Goal: Complete application form

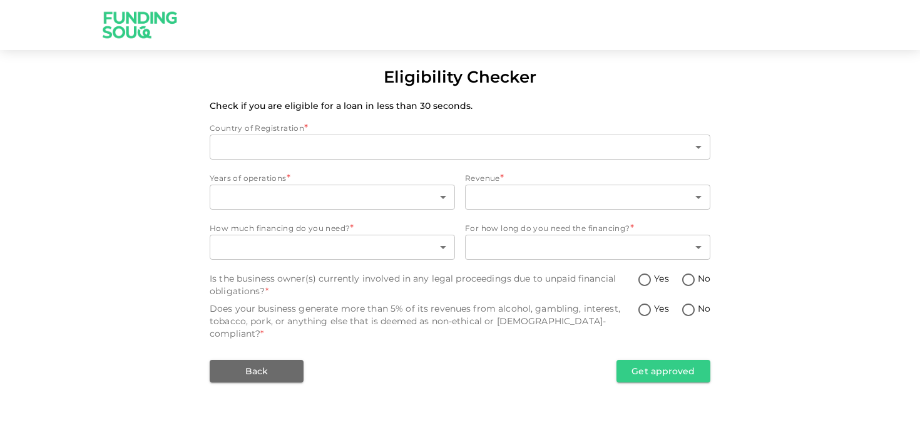
type input "1"
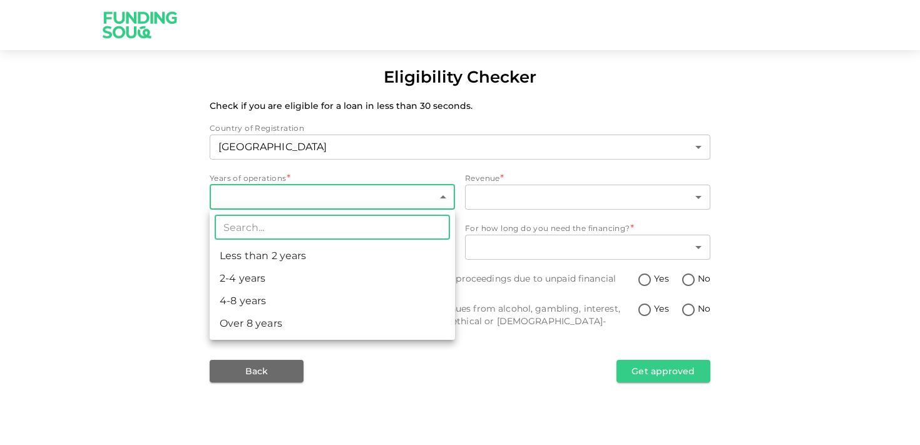
click at [291, 191] on body "Eligibility Checker Check if you are eligible for a loan in less than 30 second…" at bounding box center [460, 222] width 920 height 445
click at [269, 280] on li "2-4 years" at bounding box center [332, 278] width 245 height 23
type input "2"
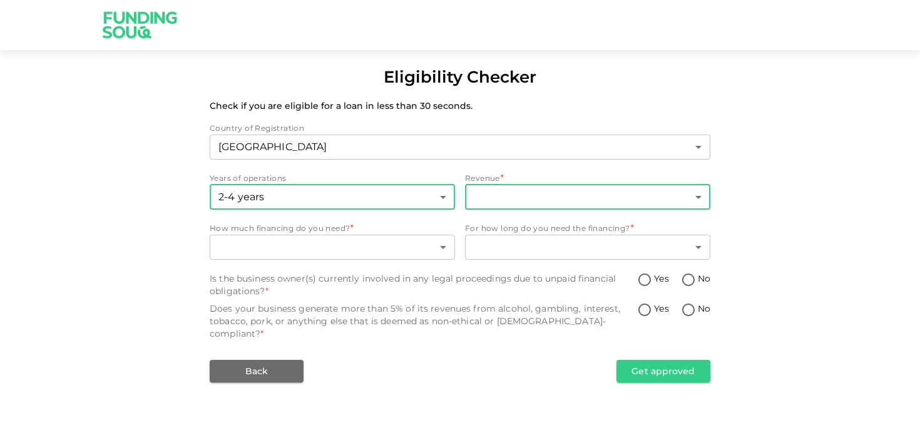
click at [497, 195] on body "Eligibility Checker Check if you are eligible for a loan in less than 30 second…" at bounding box center [460, 222] width 920 height 445
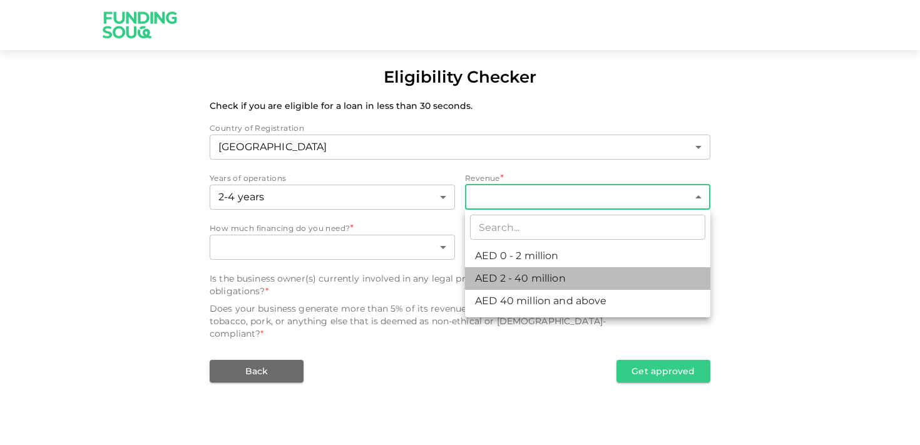
click at [500, 279] on li "AED 2 - 40 million" at bounding box center [587, 278] width 245 height 23
type input "2"
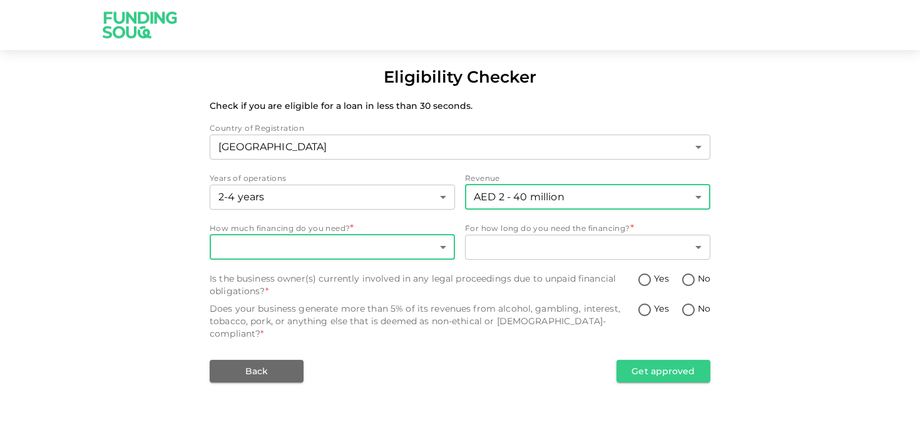
click at [319, 243] on body "Eligibility Checker Check if you are eligible for a loan in less than 30 second…" at bounding box center [460, 222] width 920 height 445
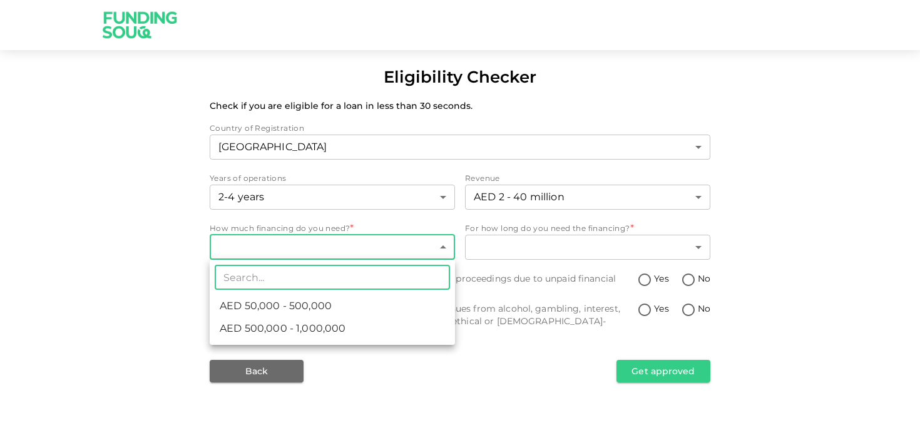
click at [304, 327] on span "AED 500,000 - 1,000,000" at bounding box center [283, 328] width 126 height 15
type input "2"
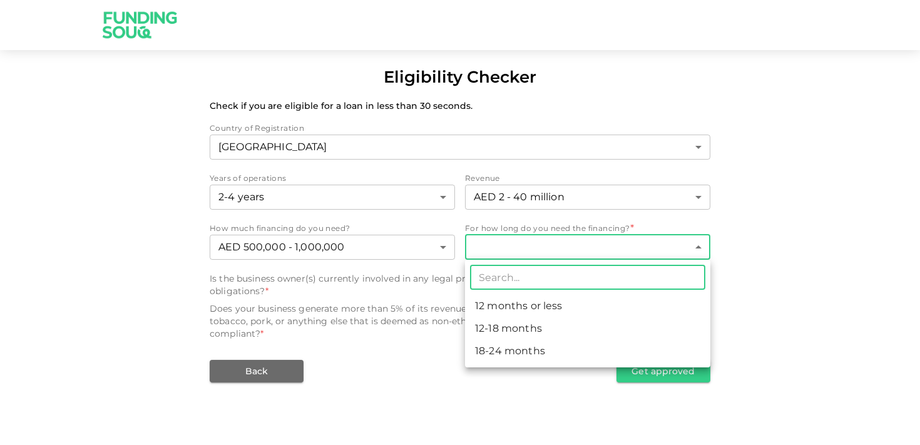
click at [531, 242] on body "Eligibility Checker Check if you are eligible for a loan in less than 30 second…" at bounding box center [460, 222] width 920 height 445
click at [515, 344] on li "18-24 months" at bounding box center [587, 351] width 245 height 23
type input "3"
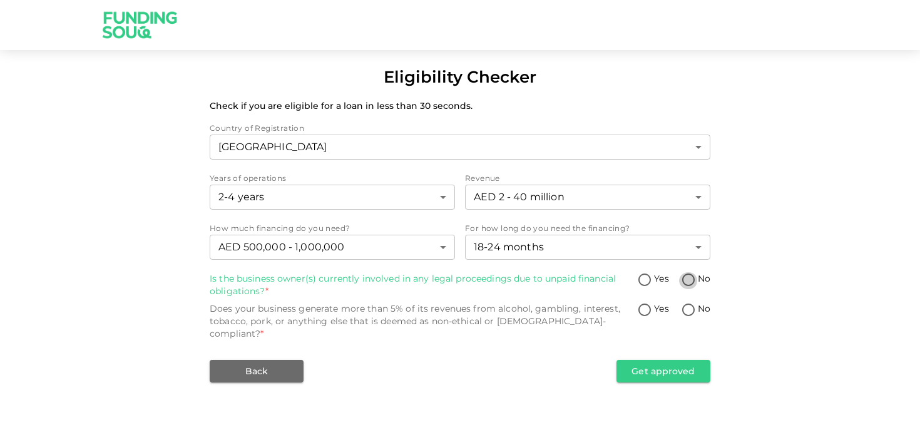
click at [683, 275] on input "No" at bounding box center [688, 280] width 19 height 17
radio input "true"
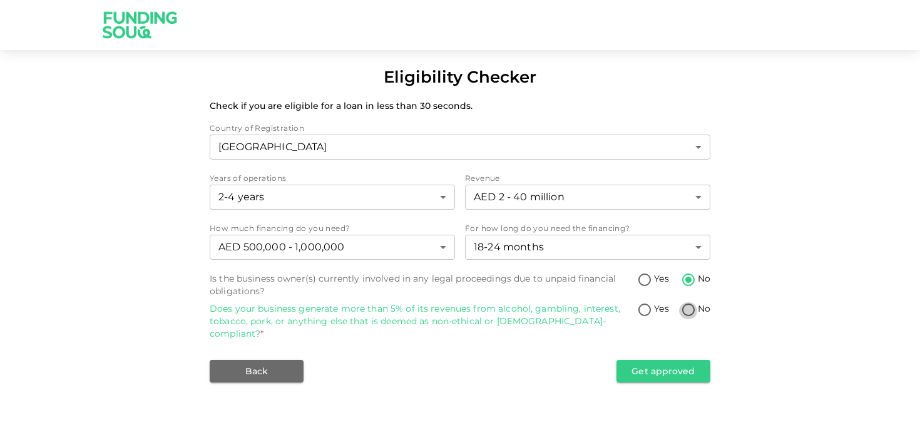
click at [686, 306] on input "No" at bounding box center [688, 310] width 19 height 17
radio input "true"
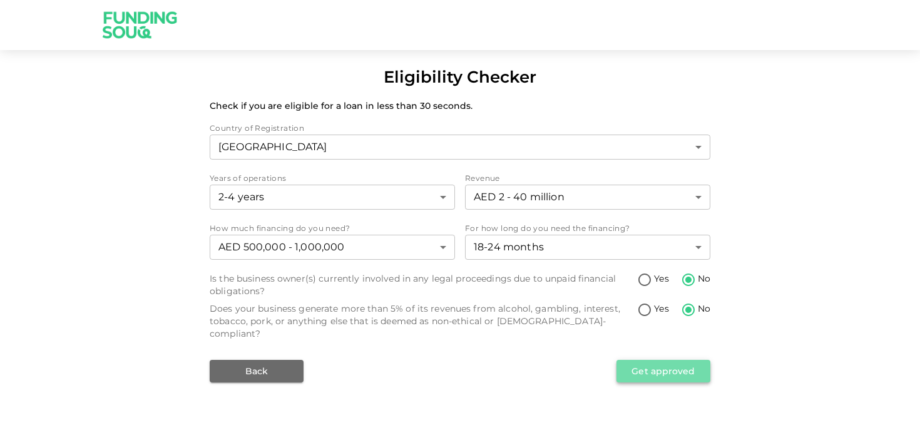
click at [658, 360] on button "Get approved" at bounding box center [663, 371] width 94 height 23
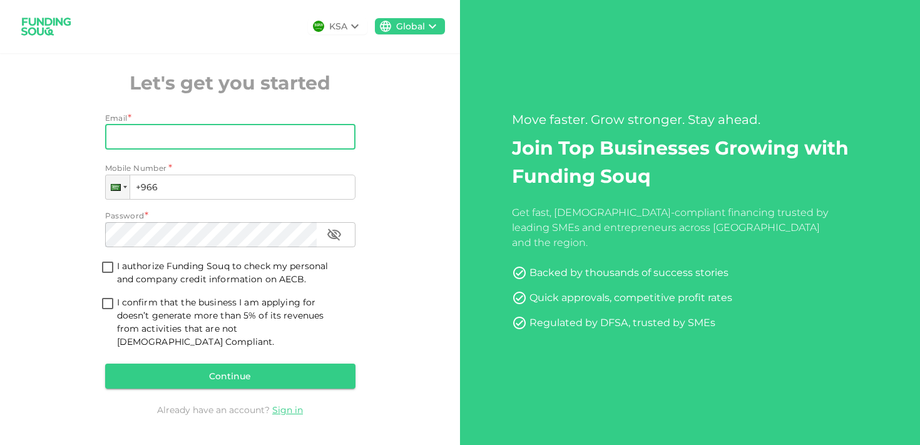
click at [207, 138] on input "Email" at bounding box center [223, 137] width 237 height 25
type input "[PERSON_NAME][EMAIL_ADDRESS][DOMAIN_NAME]"
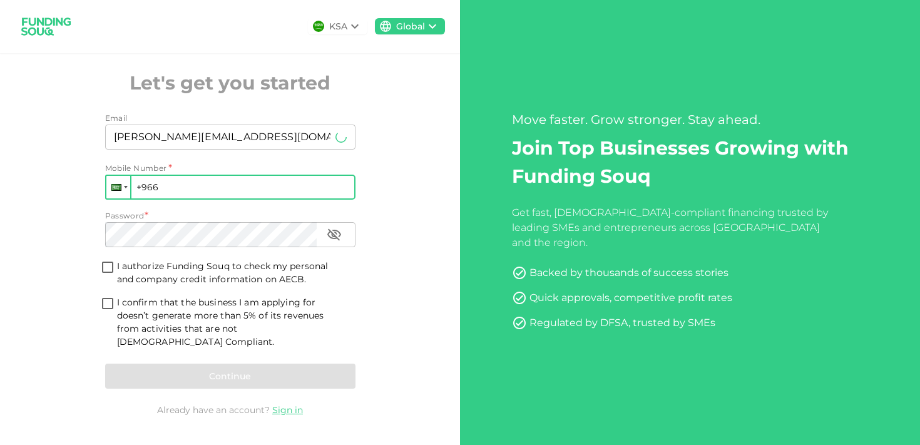
click at [118, 191] on div at bounding box center [116, 187] width 10 height 7
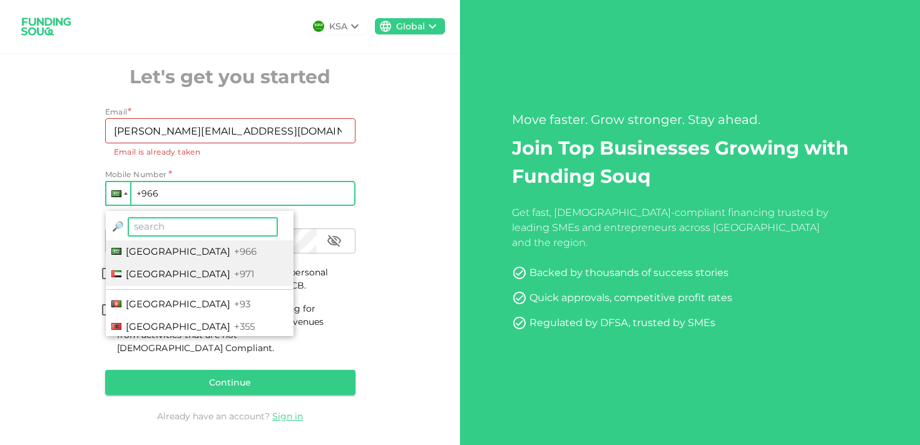
click at [145, 279] on span "[GEOGRAPHIC_DATA]" at bounding box center [178, 274] width 105 height 12
type input "+971"
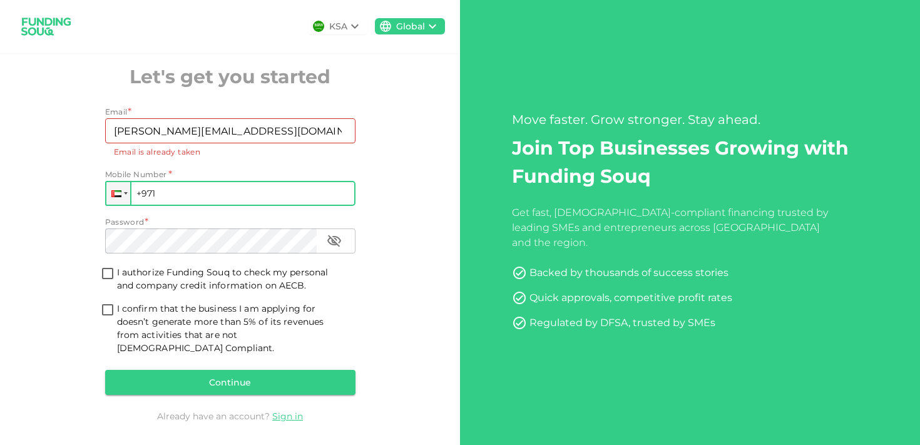
click at [185, 195] on input "+971" at bounding box center [230, 193] width 250 height 25
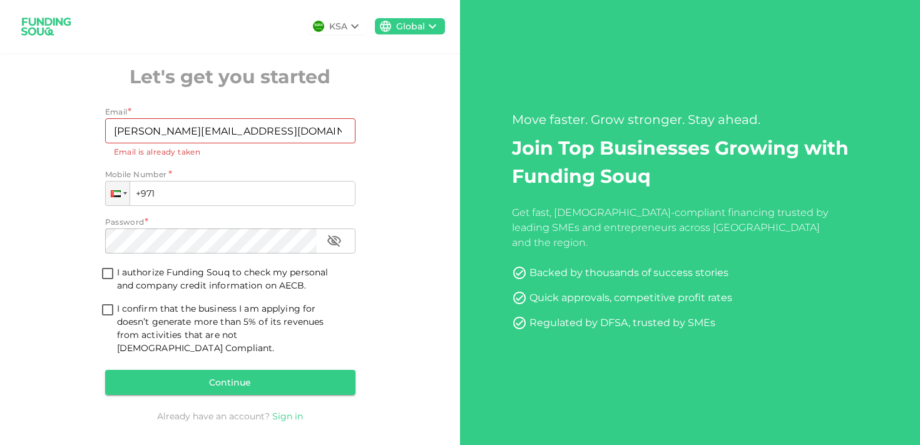
click at [287, 411] on link "Sign in" at bounding box center [287, 416] width 31 height 11
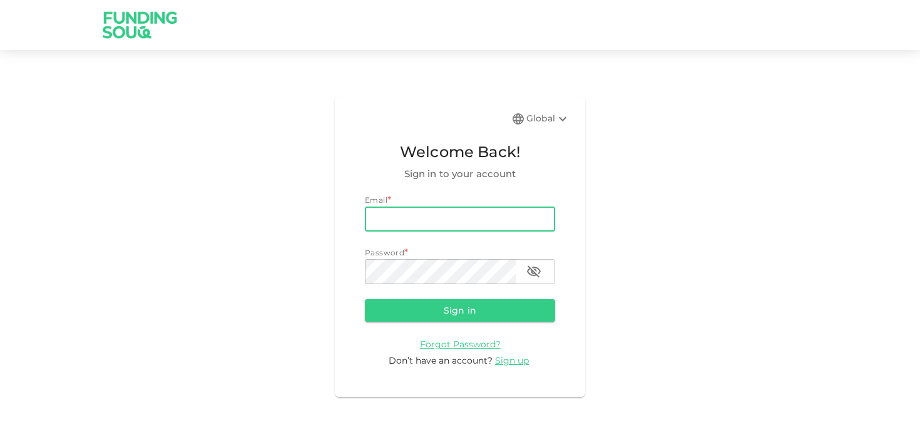
click at [409, 215] on input "email" at bounding box center [460, 219] width 190 height 25
type input "[PERSON_NAME][EMAIL_ADDRESS][DOMAIN_NAME]"
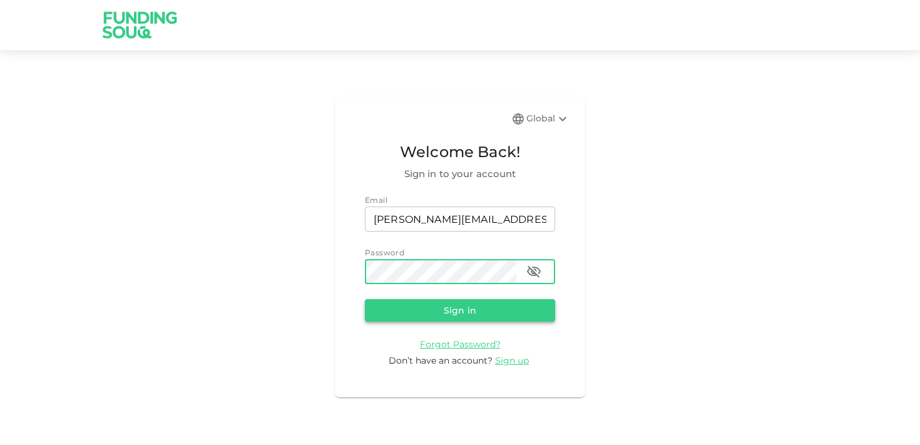
click at [484, 299] on button "Sign in" at bounding box center [460, 310] width 190 height 23
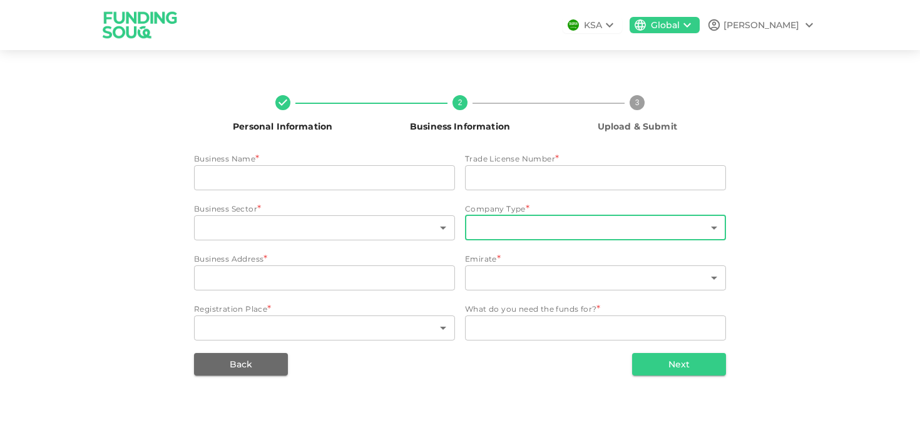
type input "Luxe incorporations corporate services providers Llc"
type input "1185435"
type input "112"
type input "4"
type input "2408 arenco tower"
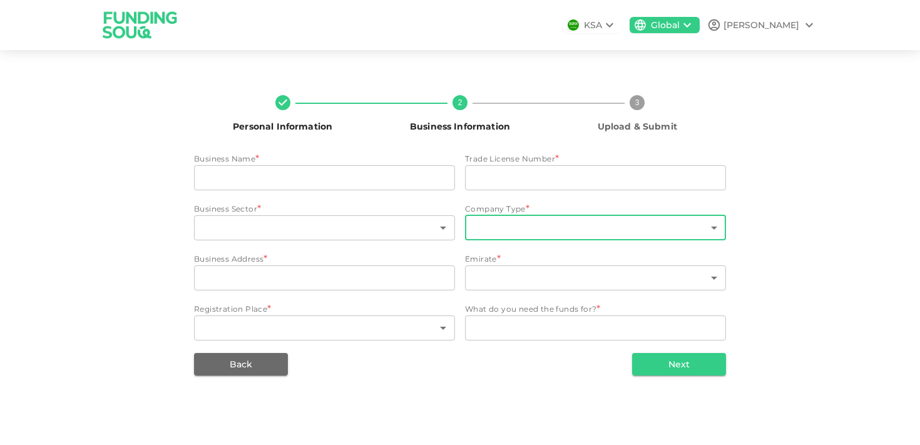
type input "3"
type textarea "Expansion"
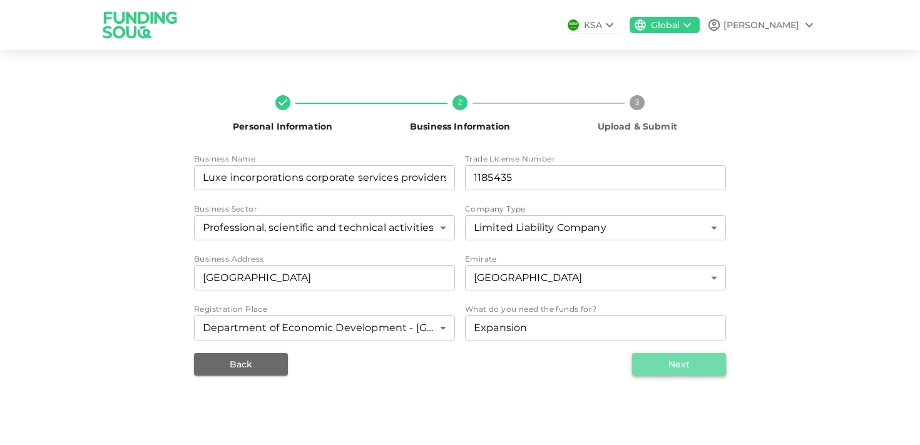
click at [677, 361] on button "Next" at bounding box center [679, 364] width 94 height 23
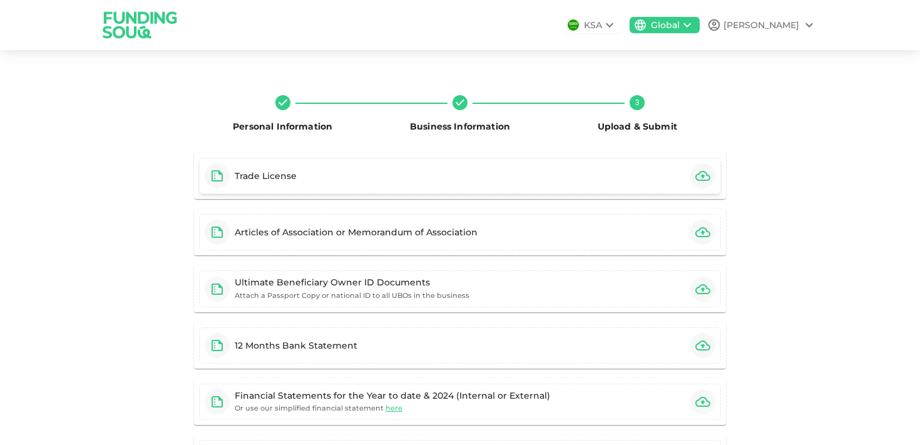
click at [324, 171] on div "Trade License" at bounding box center [460, 176] width 522 height 36
click at [392, 238] on div "Articles of Association or Memorandum of Association" at bounding box center [356, 232] width 243 height 13
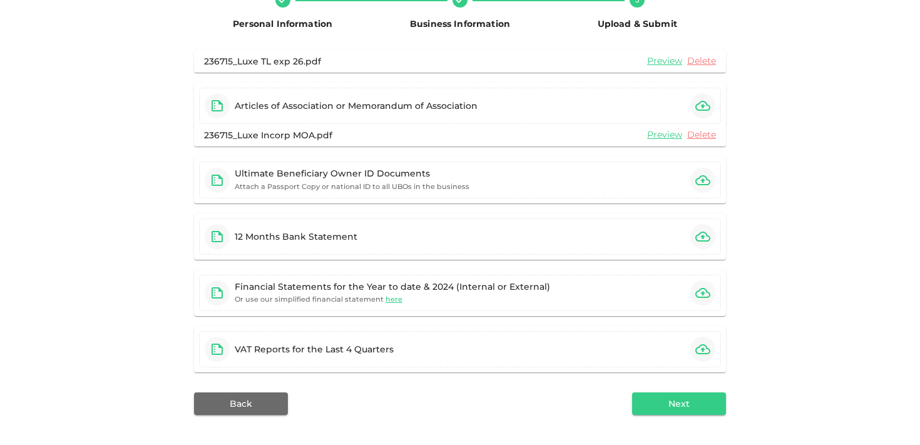
scroll to position [106, 0]
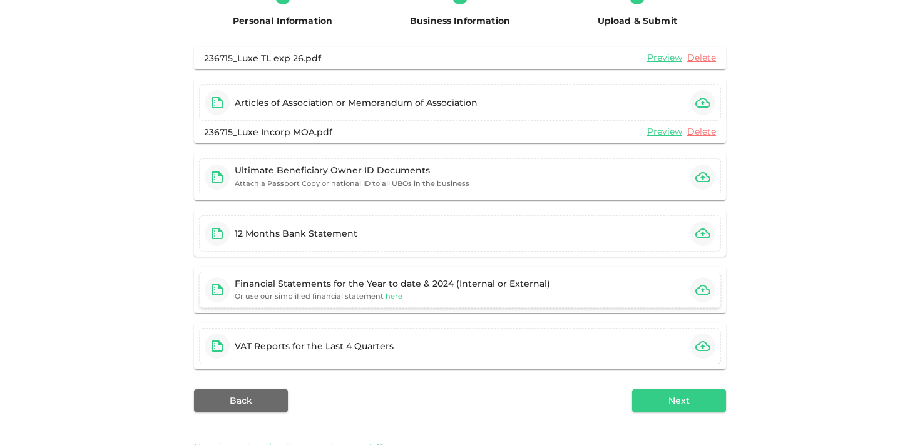
click at [386, 297] on span "here" at bounding box center [394, 296] width 17 height 9
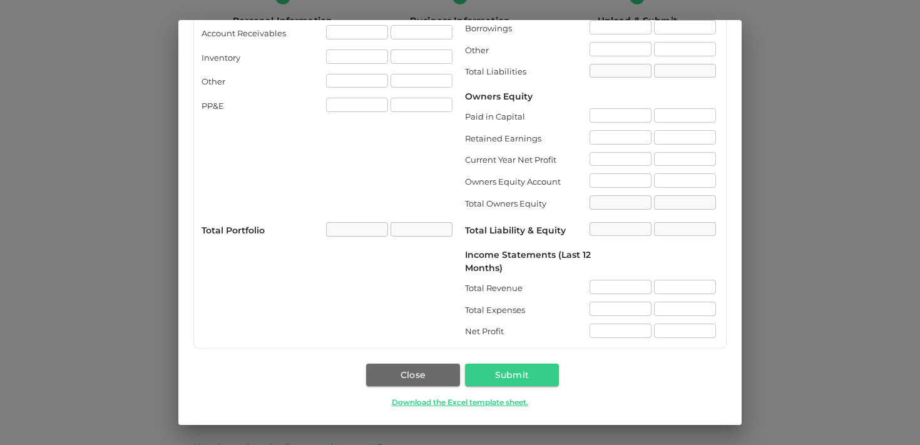
scroll to position [0, 0]
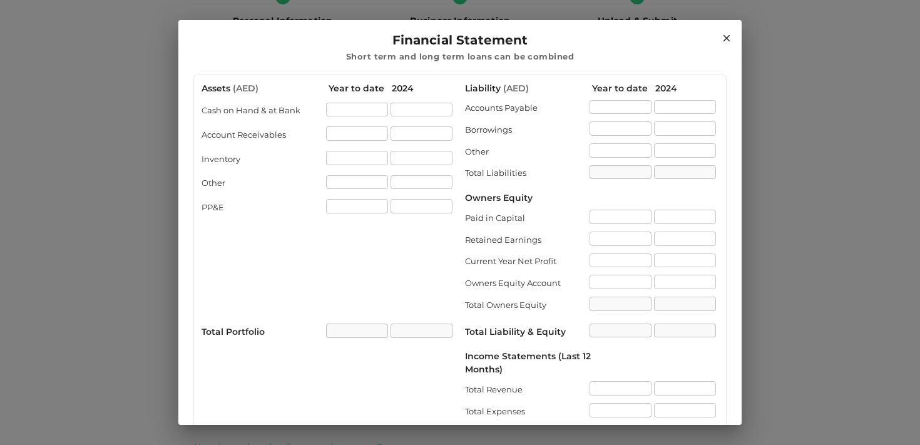
click at [726, 34] on icon at bounding box center [726, 38] width 11 height 11
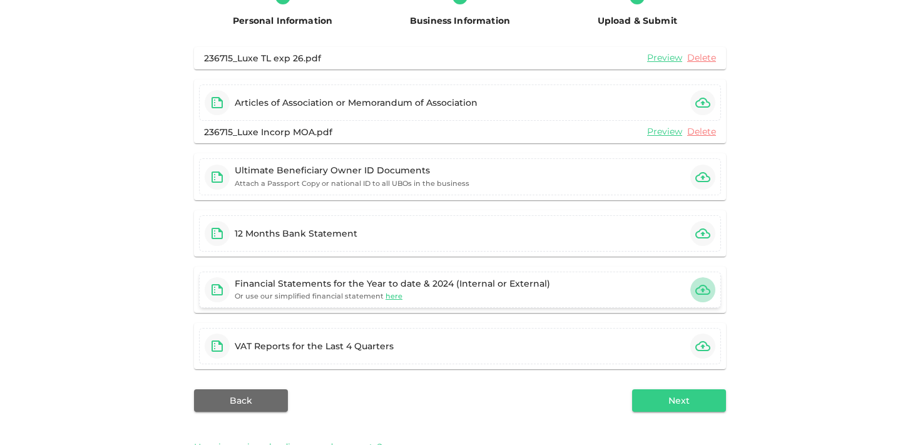
click at [703, 292] on icon "button" at bounding box center [702, 289] width 15 height 15
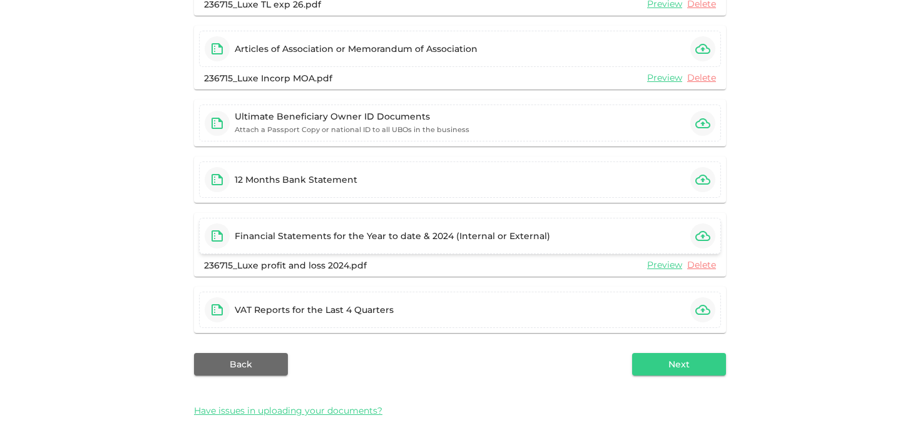
scroll to position [160, 0]
click at [709, 303] on icon "button" at bounding box center [702, 309] width 15 height 15
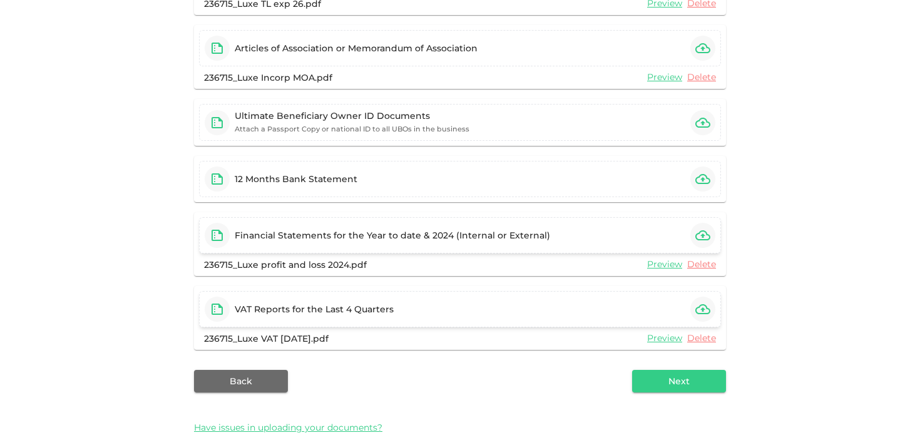
click at [657, 312] on div "VAT Reports for the Last 4 Quarters" at bounding box center [460, 309] width 522 height 36
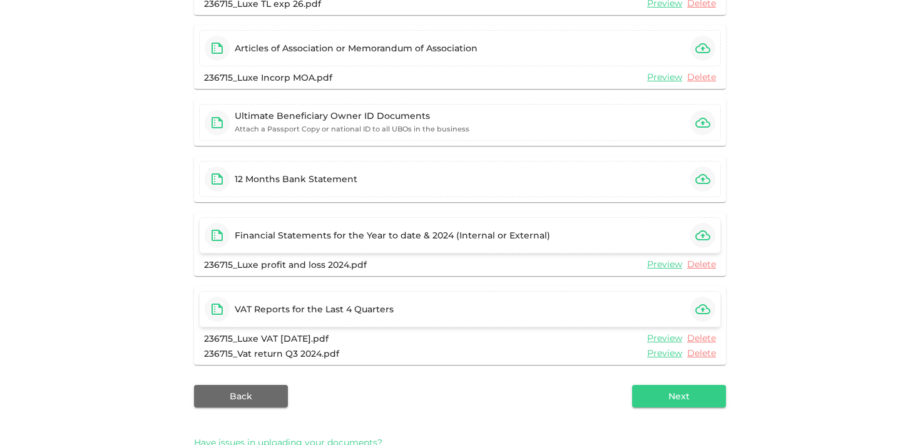
click at [690, 303] on div "VAT Reports for the Last 4 Quarters" at bounding box center [460, 309] width 522 height 36
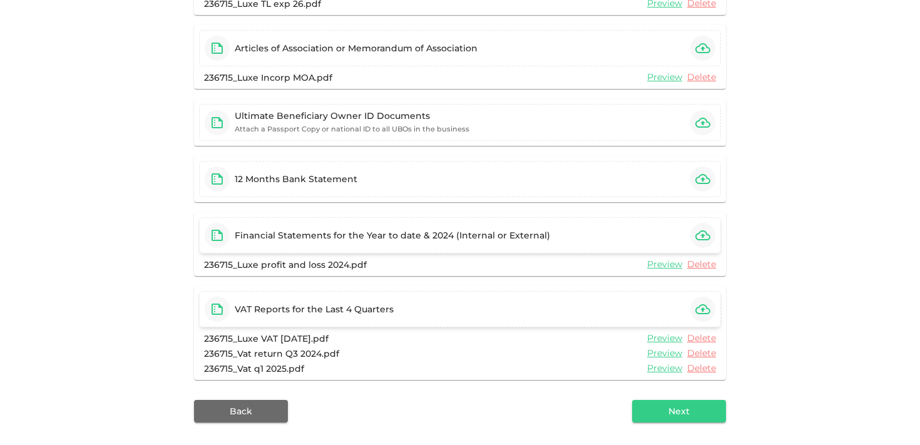
click at [462, 305] on div "VAT Reports for the Last 4 Quarters" at bounding box center [460, 309] width 522 height 36
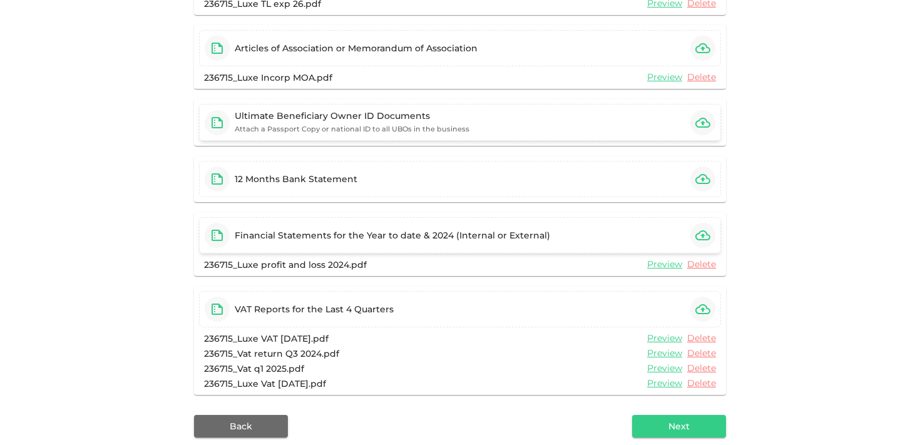
click at [397, 129] on small "Attach a Passport Copy or national ID to all UBOs in the business" at bounding box center [352, 129] width 235 height 9
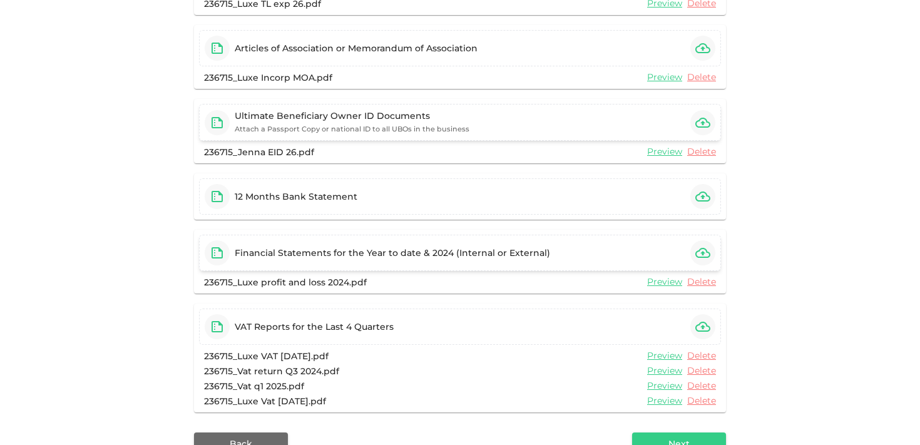
click at [504, 118] on div "Ultimate Beneficiary Owner ID Documents Attach a Passport Copy or national ID t…" at bounding box center [460, 122] width 522 height 37
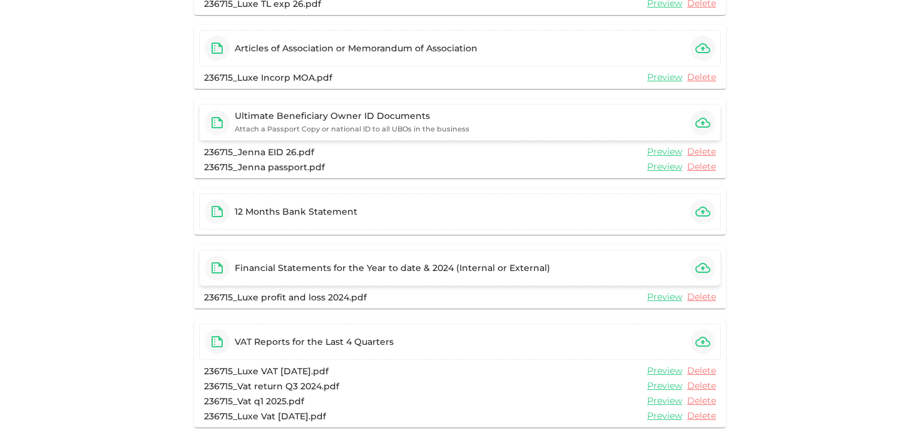
click at [435, 119] on div "Ultimate Beneficiary Owner ID Documents" at bounding box center [352, 116] width 235 height 13
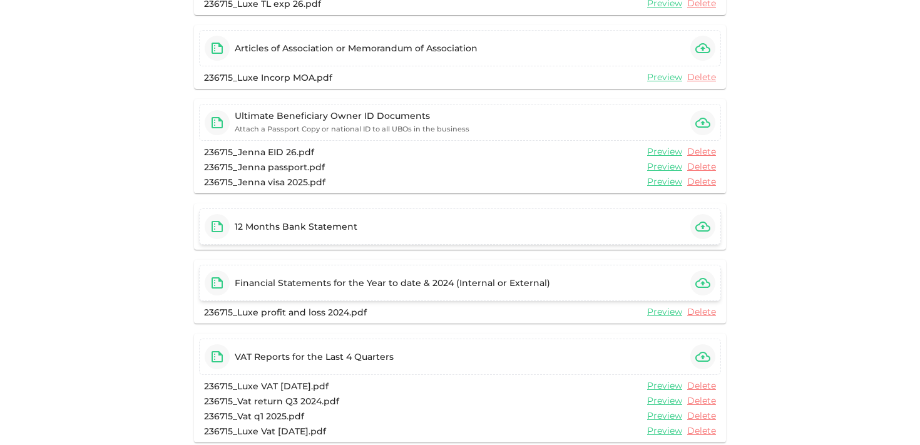
click at [629, 231] on div "12 Months Bank Statement" at bounding box center [460, 226] width 522 height 36
click at [673, 223] on div "12 Months Bank Statement" at bounding box center [460, 226] width 522 height 36
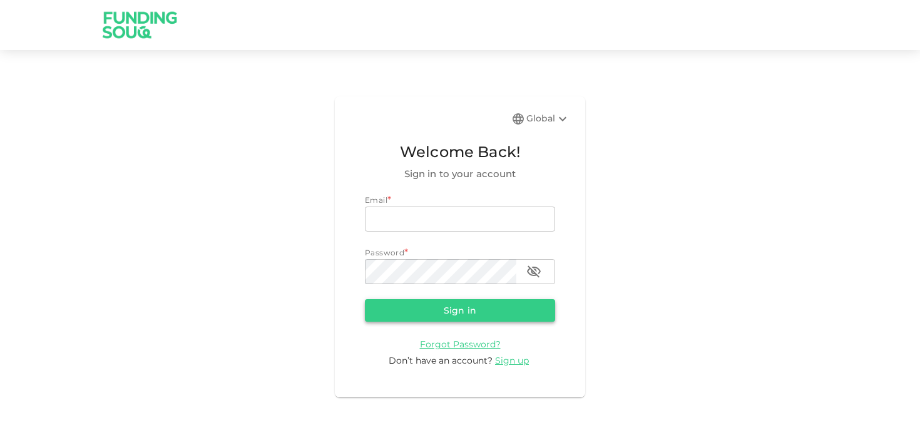
type input "[PERSON_NAME][EMAIL_ADDRESS][DOMAIN_NAME]"
click at [468, 307] on button "Sign in" at bounding box center [460, 310] width 190 height 23
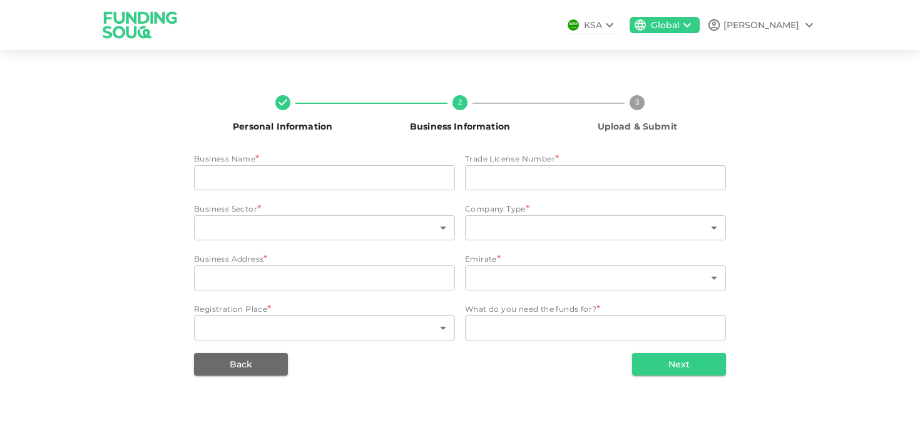
type input "Luxe incorporations corporate services providers Llc"
type input "1185435"
type input "112"
type input "4"
type input "2408 arenco tower"
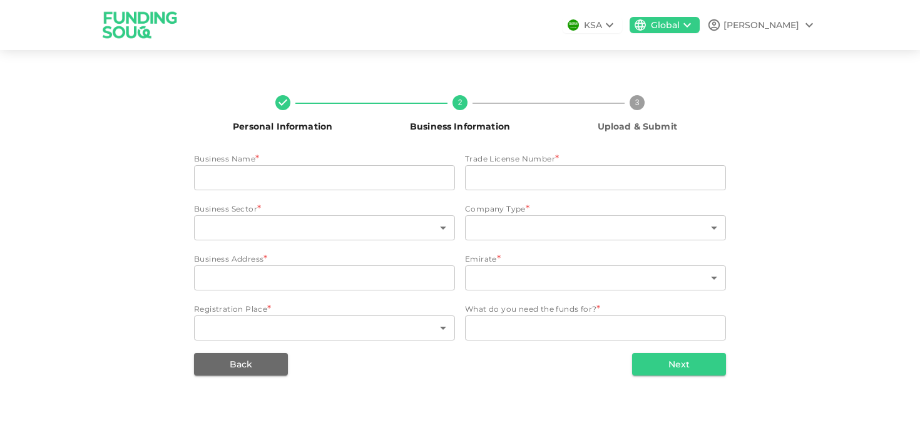
type input "3"
type textarea "Expansion"
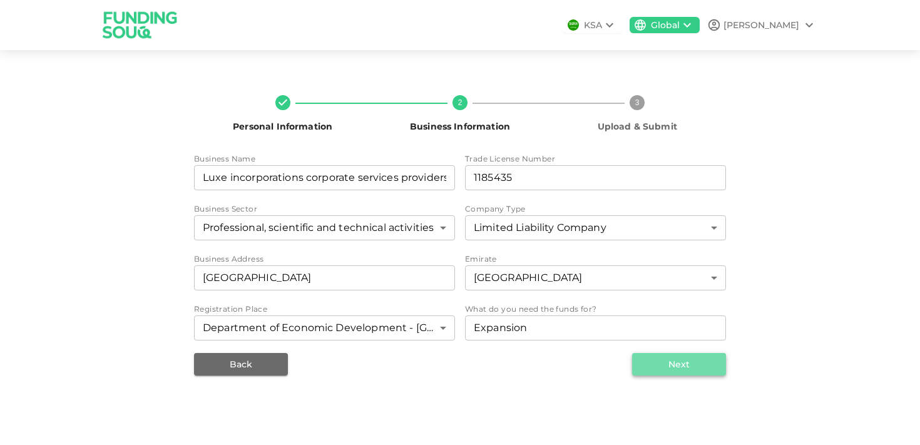
click at [690, 359] on button "Next" at bounding box center [679, 364] width 94 height 23
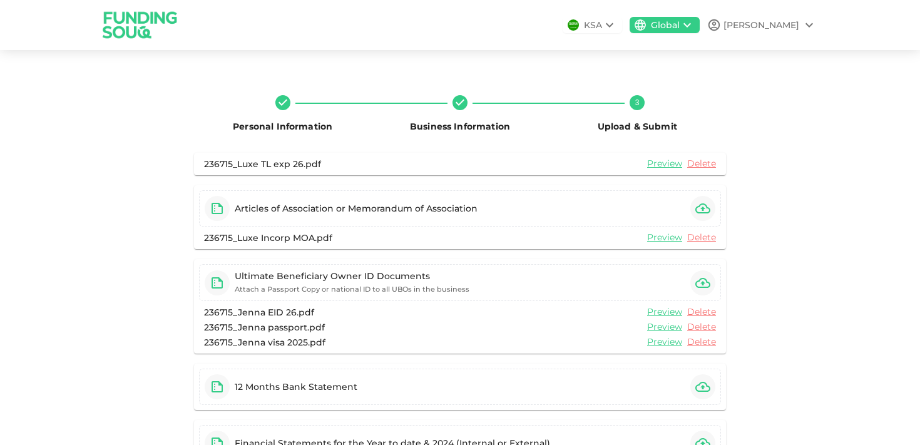
click at [617, 22] on icon at bounding box center [609, 25] width 15 height 15
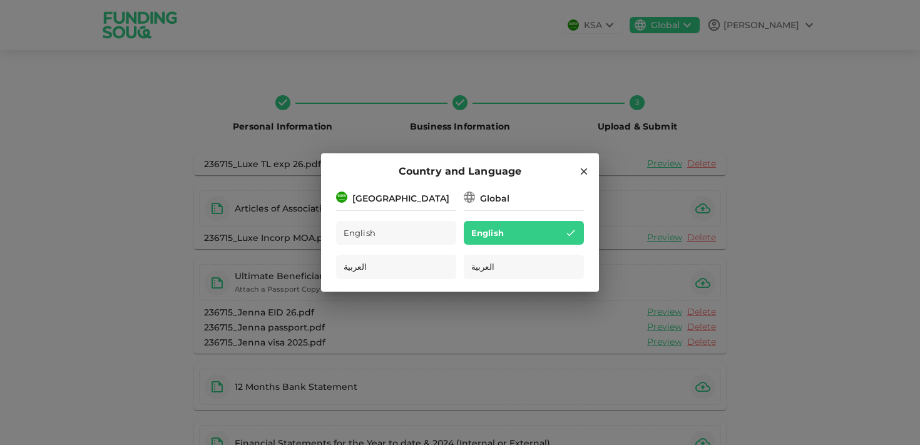
click at [434, 198] on div "Saudi Arabia" at bounding box center [396, 198] width 120 height 16
click at [383, 198] on div "Saudi Arabia" at bounding box center [400, 198] width 97 height 13
click at [585, 171] on icon at bounding box center [583, 171] width 11 height 11
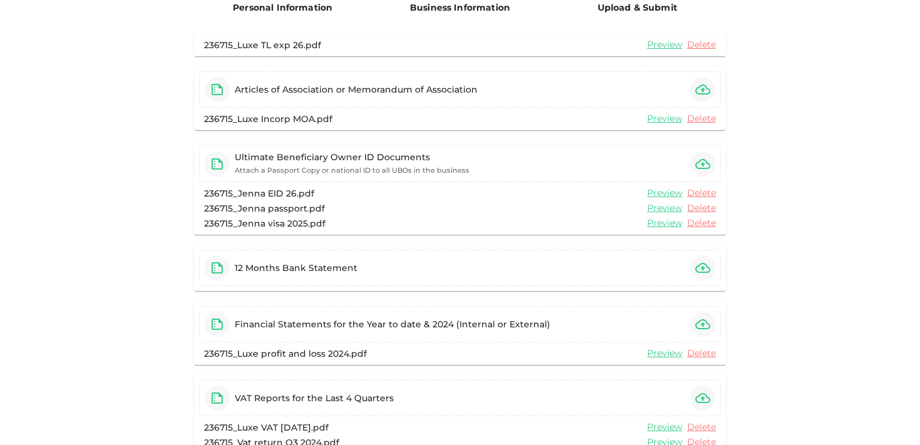
scroll to position [135, 0]
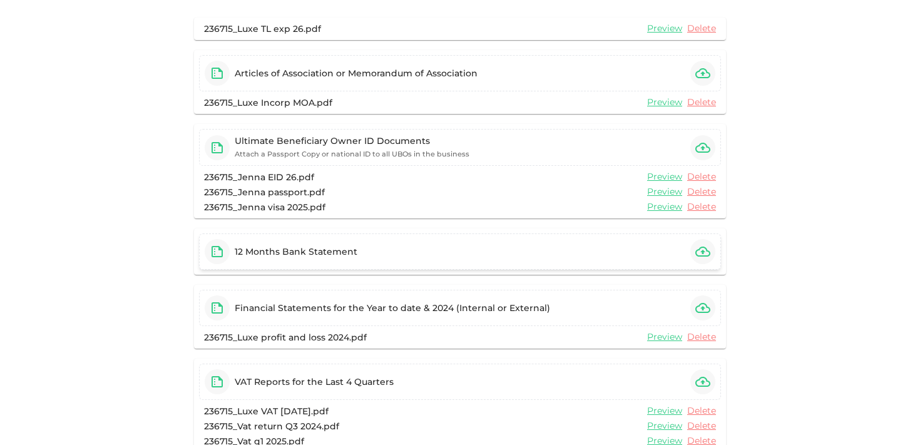
click at [633, 258] on div "12 Months Bank Statement" at bounding box center [460, 251] width 522 height 36
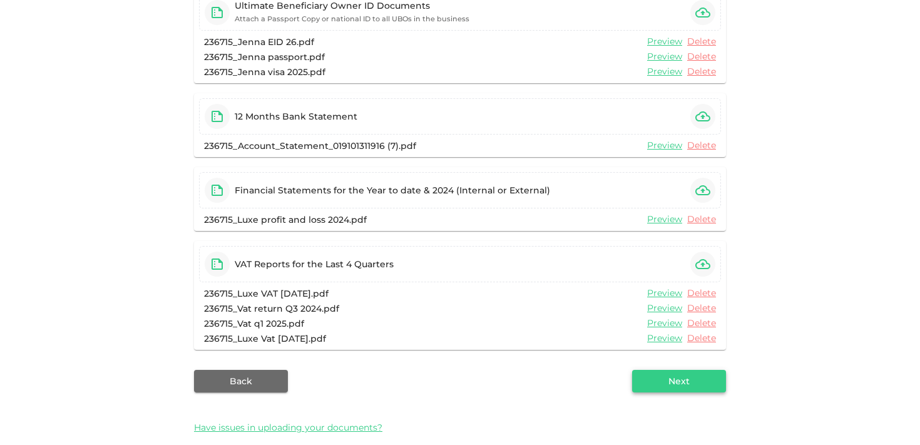
click at [697, 387] on button "Next" at bounding box center [679, 381] width 94 height 23
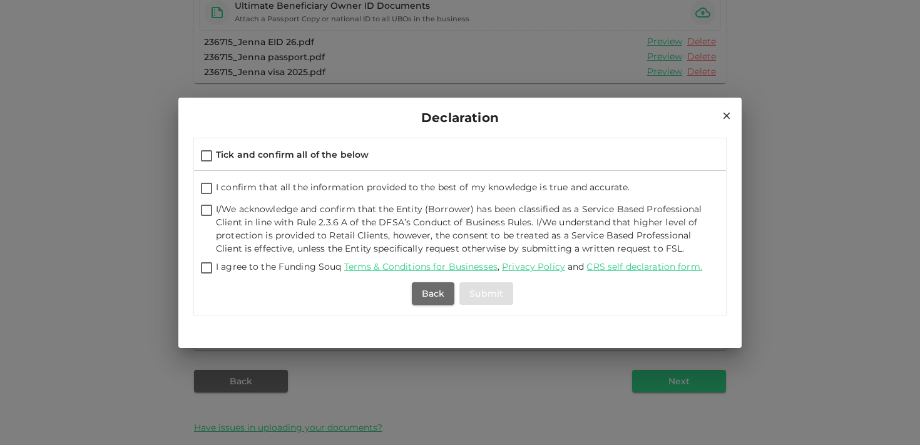
click at [205, 155] on input "Tick and confirm all of the below" at bounding box center [206, 156] width 19 height 17
checkbox input "true"
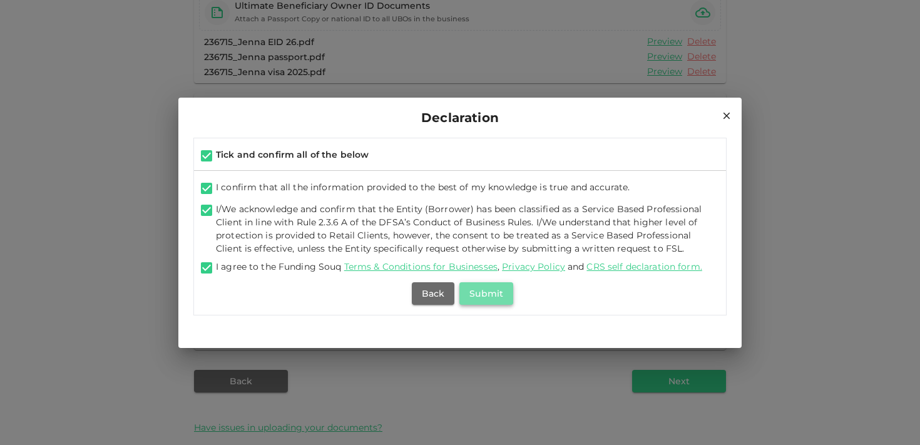
click at [493, 288] on button "Submit" at bounding box center [486, 293] width 54 height 23
